Goal: Information Seeking & Learning: Find specific fact

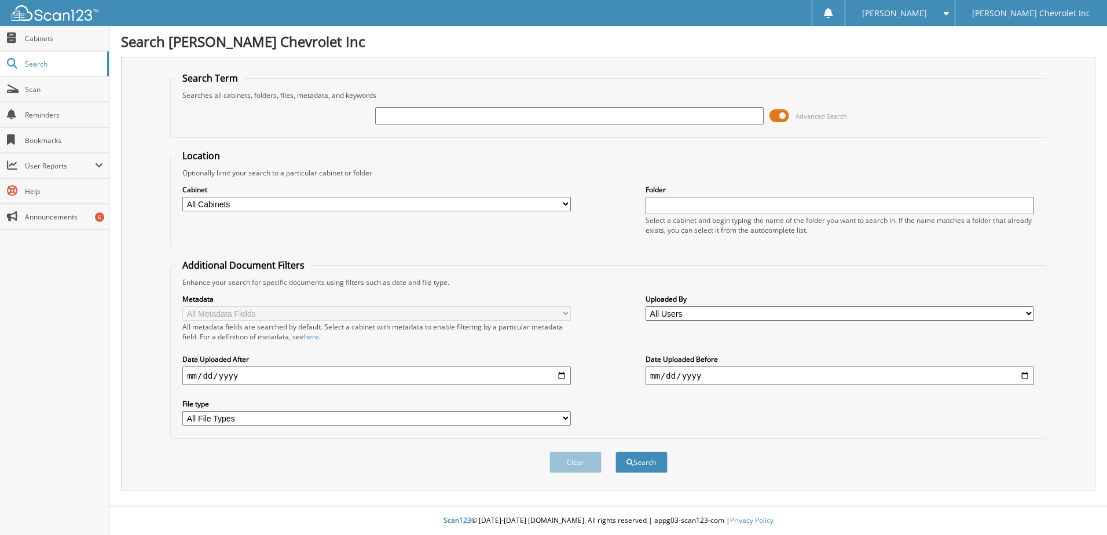
click at [425, 115] on input "text" at bounding box center [569, 115] width 388 height 17
type input "t3594"
click at [652, 461] on button "Search" at bounding box center [641, 461] width 52 height 21
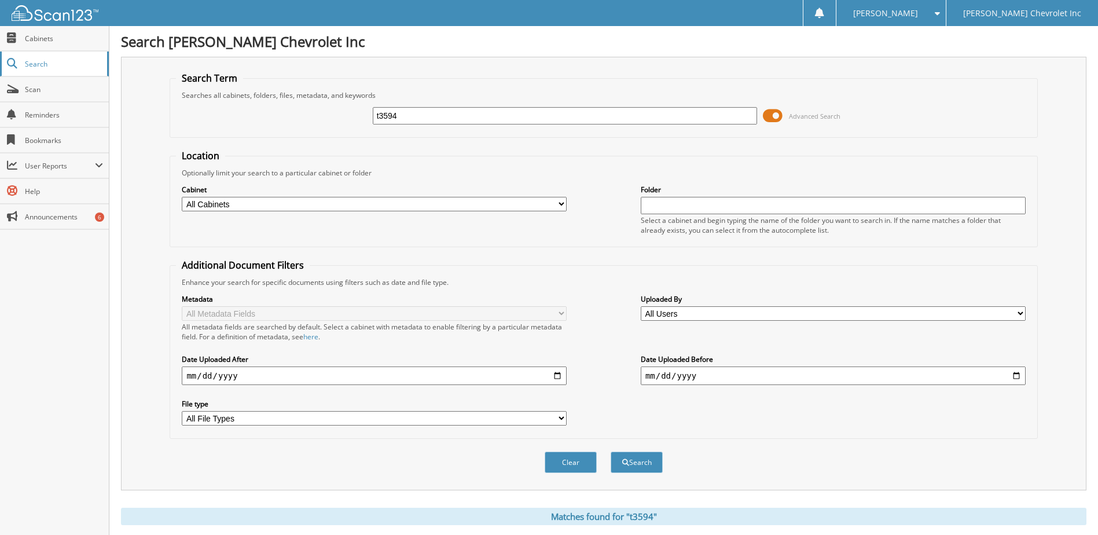
click at [30, 63] on span "Search" at bounding box center [63, 64] width 76 height 10
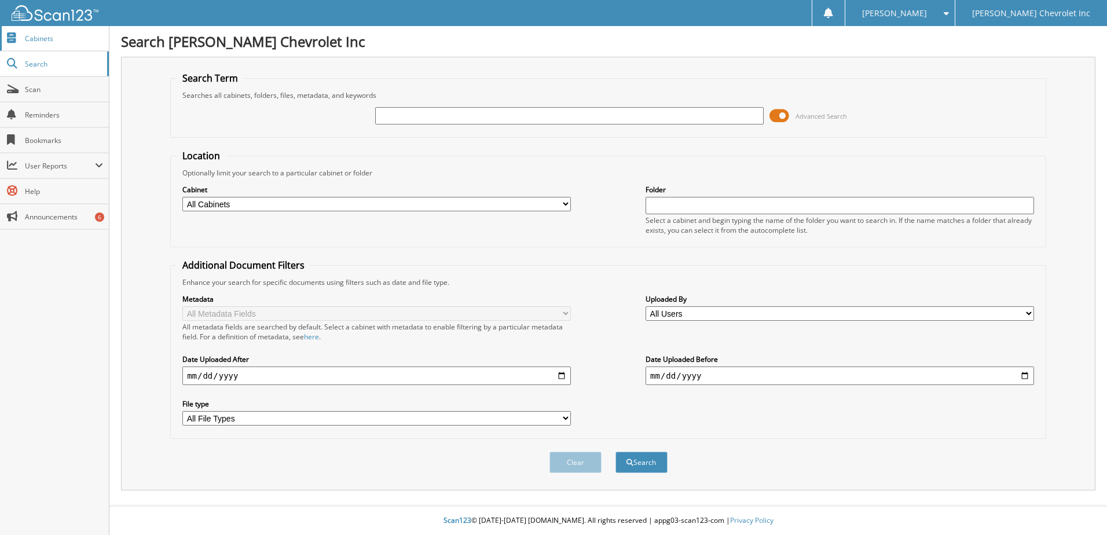
click at [41, 36] on span "Cabinets" at bounding box center [64, 39] width 78 height 10
click at [440, 115] on input "text" at bounding box center [569, 115] width 388 height 17
type input "2FMPK4J97RBA76058"
click at [658, 462] on button "Search" at bounding box center [641, 461] width 52 height 21
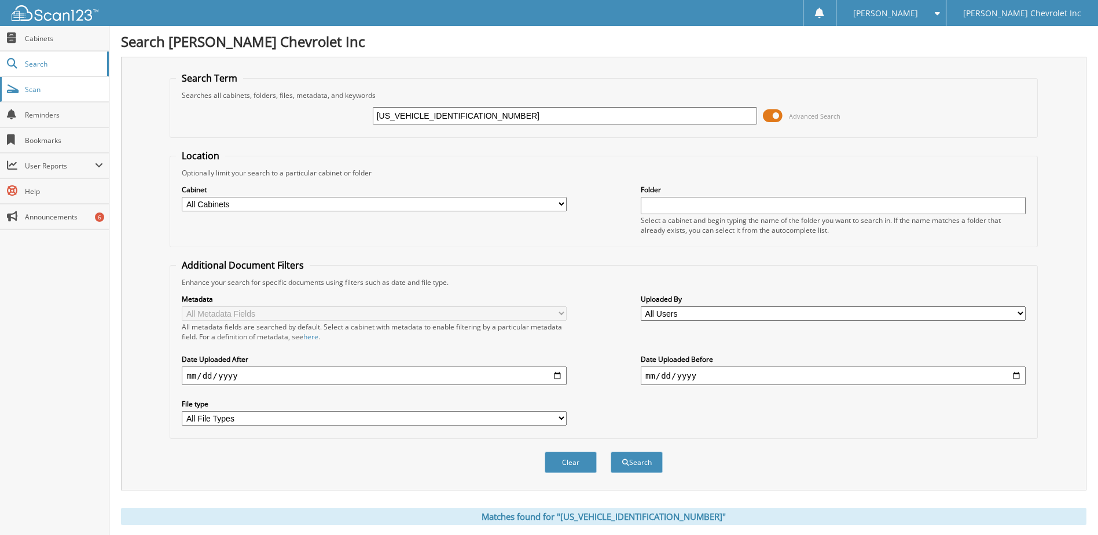
click at [32, 85] on span "Scan" at bounding box center [64, 90] width 78 height 10
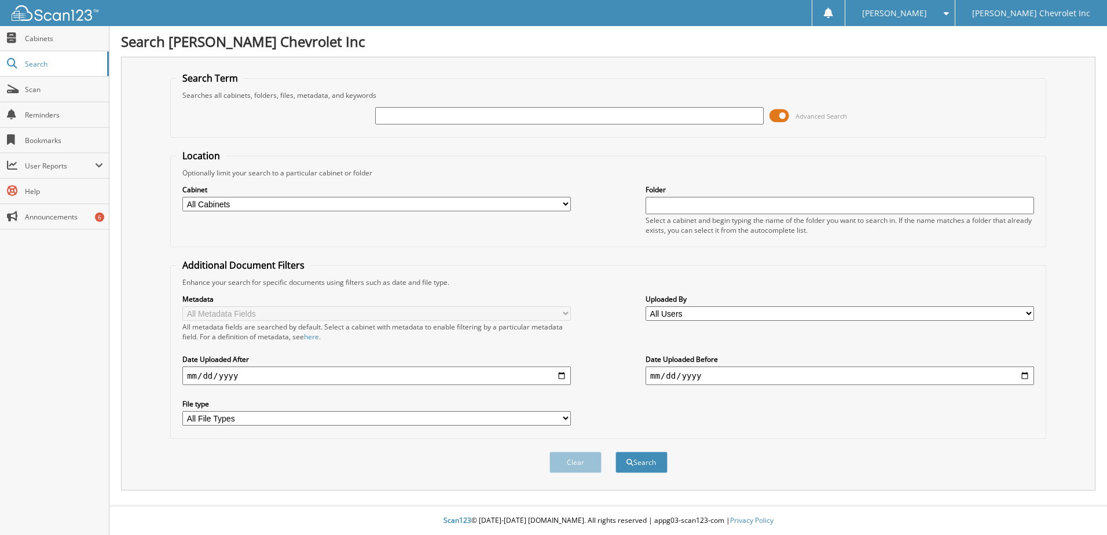
click at [561, 203] on select "All Cabinets CAR DEALS DEALER TRADES PARTS SERVICE RO Needs Filing" at bounding box center [376, 204] width 388 height 14
select select "21496"
click at [182, 197] on select "All Cabinets CAR DEALS DEALER TRADES PARTS SERVICE RO Needs Filing" at bounding box center [376, 204] width 388 height 14
click at [497, 123] on input "text" at bounding box center [569, 115] width 388 height 17
paste input "[US_VEHICLE_IDENTIFICATION_NUMBER]"
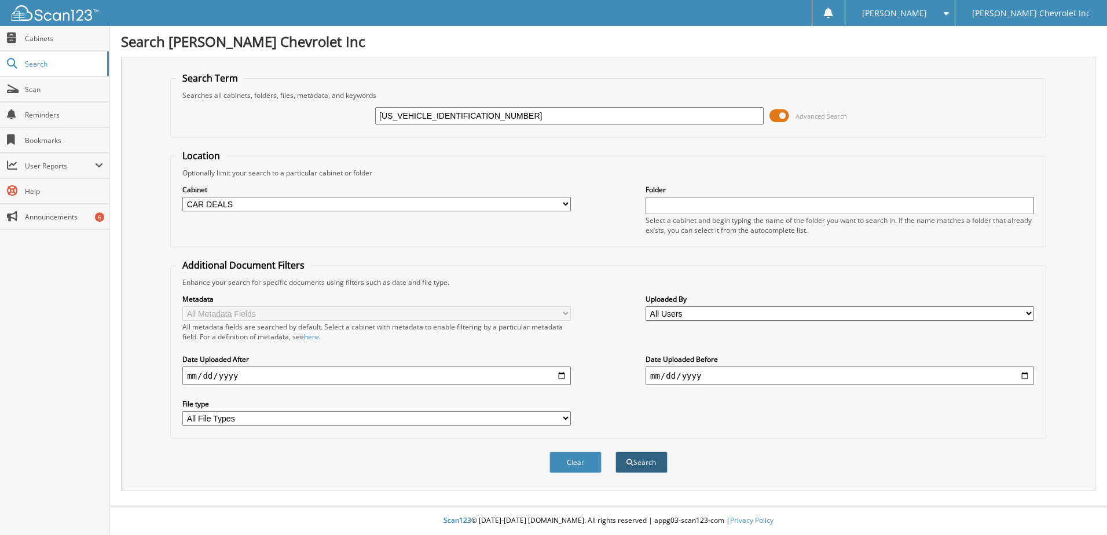
type input "[US_VEHICLE_IDENTIFICATION_NUMBER]"
click at [640, 465] on button "Search" at bounding box center [641, 461] width 52 height 21
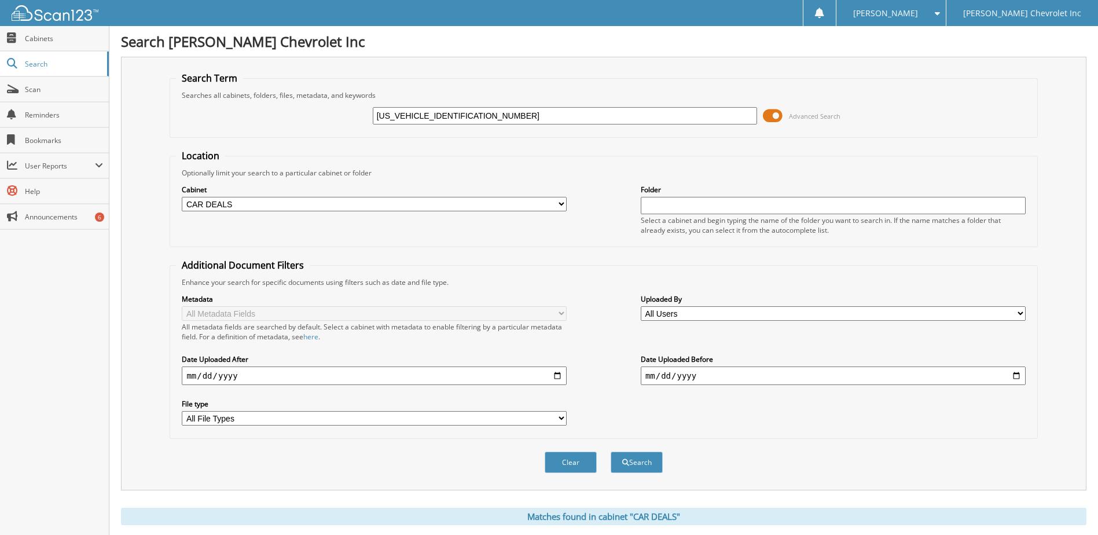
click at [248, 372] on input "date" at bounding box center [374, 375] width 385 height 19
type input "2025-06-26"
click at [647, 465] on button "Search" at bounding box center [637, 461] width 52 height 21
click at [551, 421] on select "All File Types PDF TIF WEBP XLSX" at bounding box center [374, 418] width 385 height 14
click at [665, 390] on div "Metadata All Metadata Fields All metadata fields are searched by default. Selec…" at bounding box center [603, 359] width 855 height 145
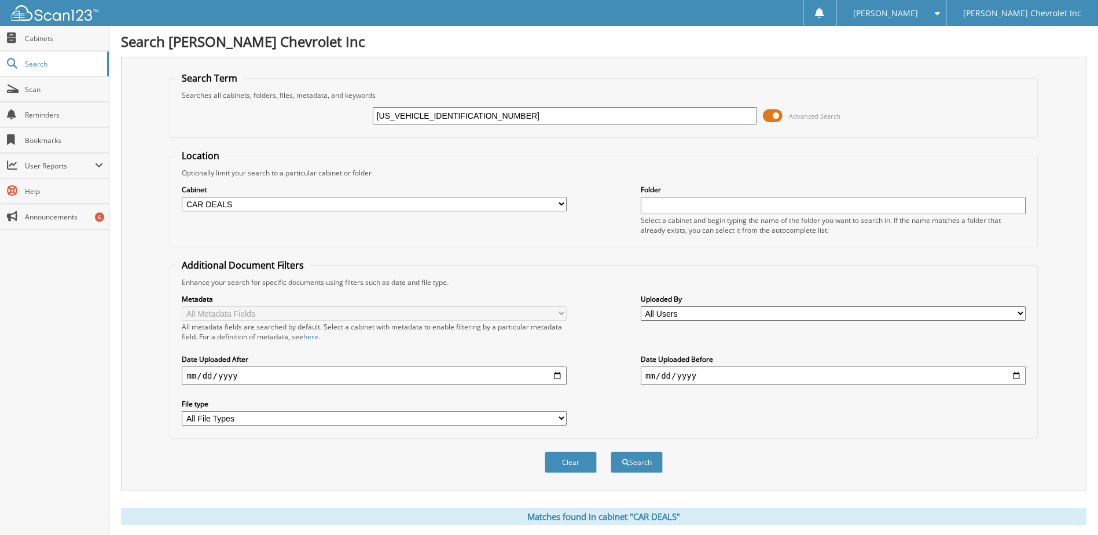
click at [715, 209] on input "text" at bounding box center [833, 205] width 385 height 17
click at [39, 38] on span "Cabinets" at bounding box center [64, 39] width 78 height 10
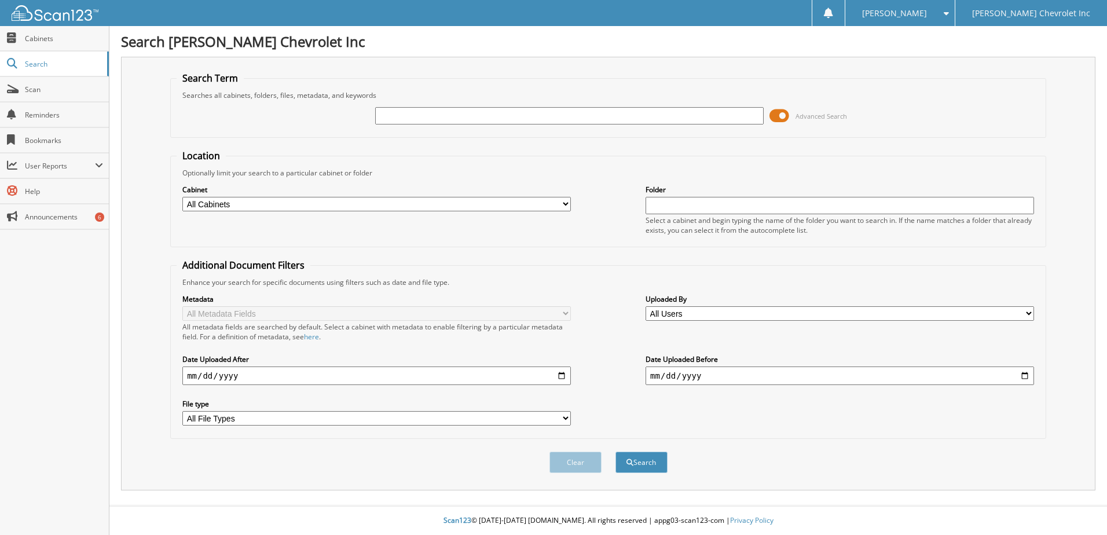
click at [38, 64] on span "Search" at bounding box center [63, 64] width 76 height 10
click at [24, 65] on link "Search" at bounding box center [54, 64] width 109 height 25
click at [272, 112] on div "Advanced Search" at bounding box center [608, 115] width 863 height 31
click at [411, 116] on input "text" at bounding box center [569, 115] width 388 height 17
click at [328, 132] on fieldset "Search Term Searches all cabinets, folders, files, metadata, and keywords Advan…" at bounding box center [608, 105] width 876 height 66
